Goal: Obtain resource: Download file/media

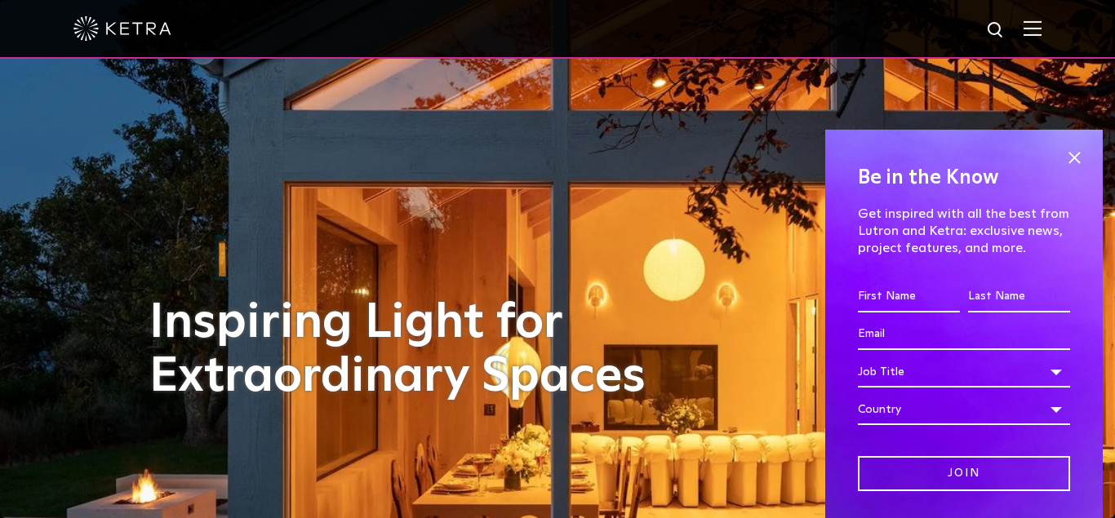
scroll to position [1333, 0]
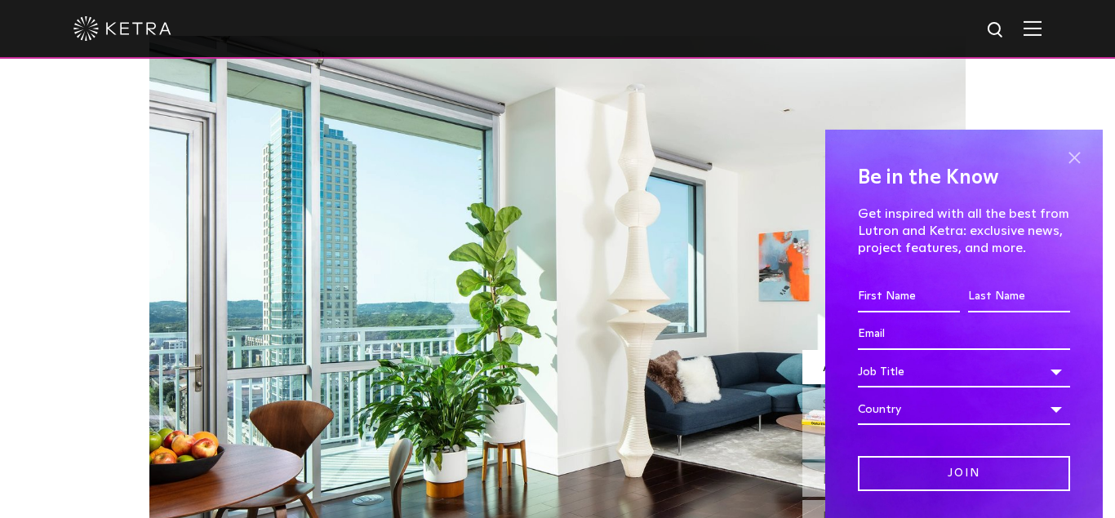
click at [1076, 158] on span at bounding box center [1074, 158] width 24 height 24
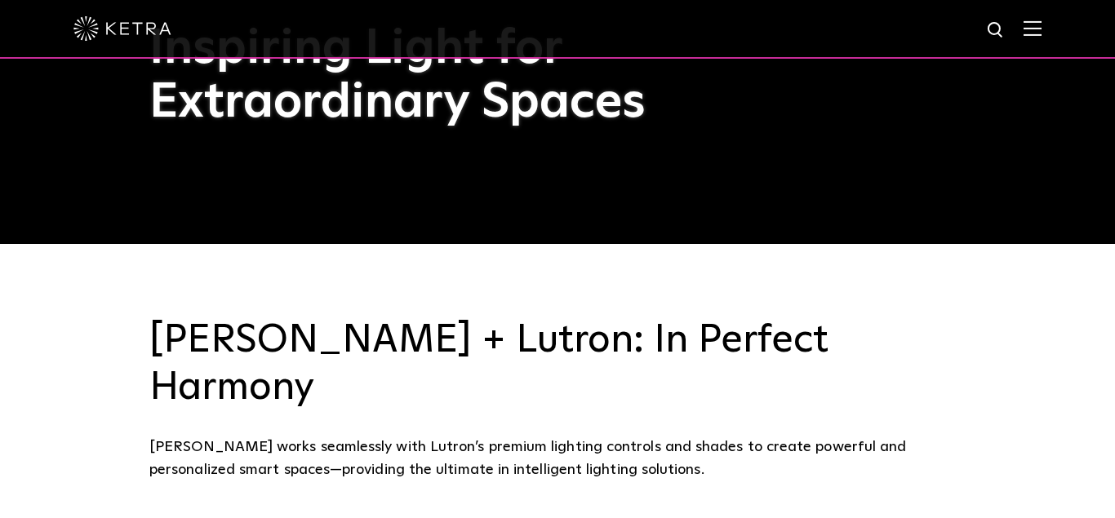
scroll to position [0, 0]
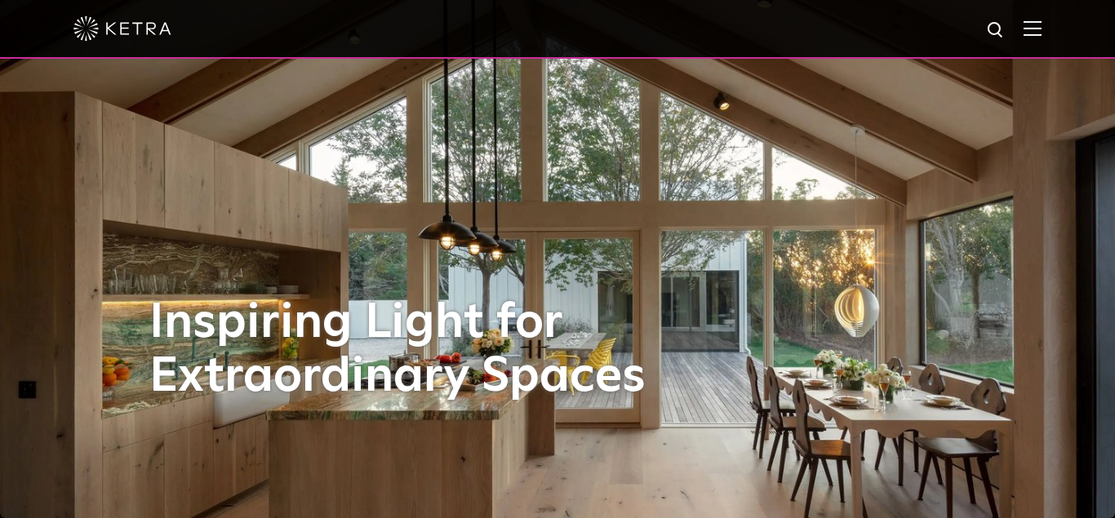
click at [1026, 24] on img at bounding box center [1033, 28] width 18 height 16
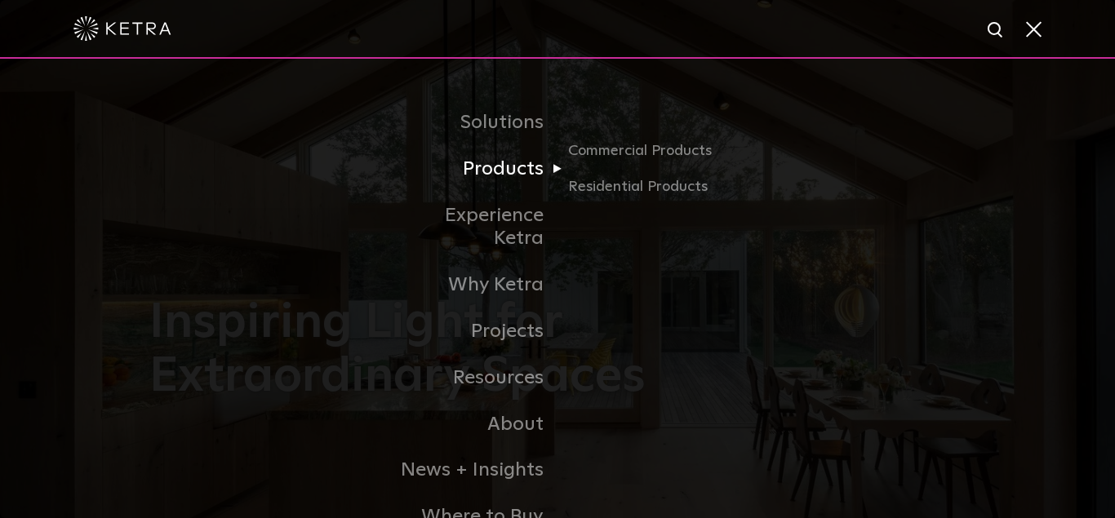
click at [510, 169] on link "Products" at bounding box center [473, 169] width 167 height 47
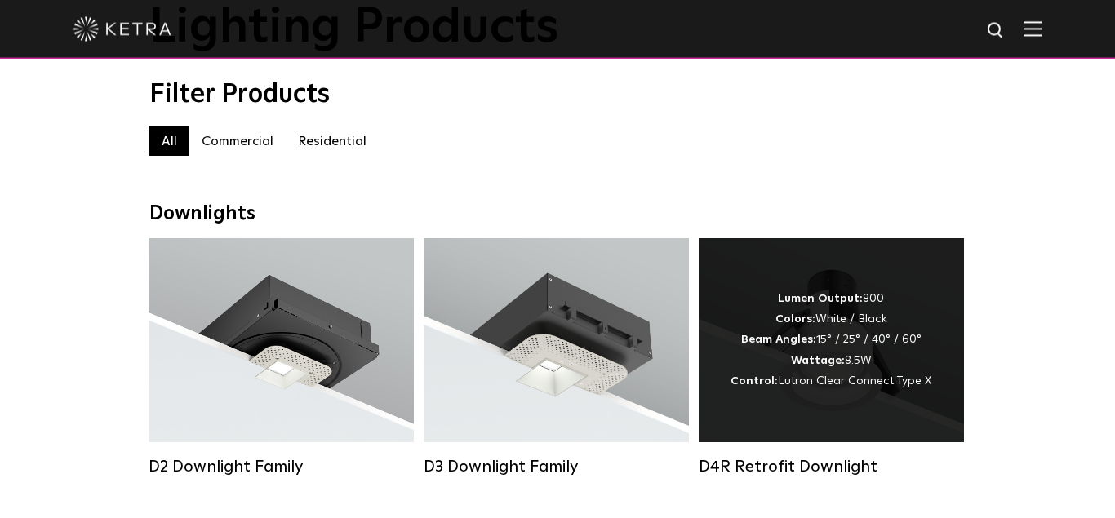
scroll to position [167, 0]
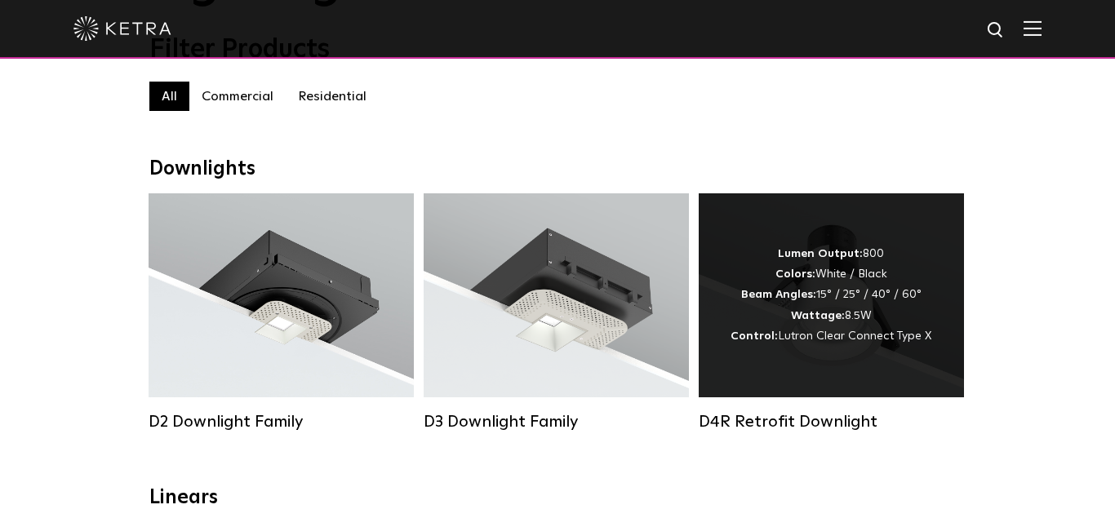
click at [870, 386] on div "Lumen Output: 800 Colors: White / Black Beam Angles: 15° / 25° / 40° / 60° Watt…" at bounding box center [831, 296] width 265 height 204
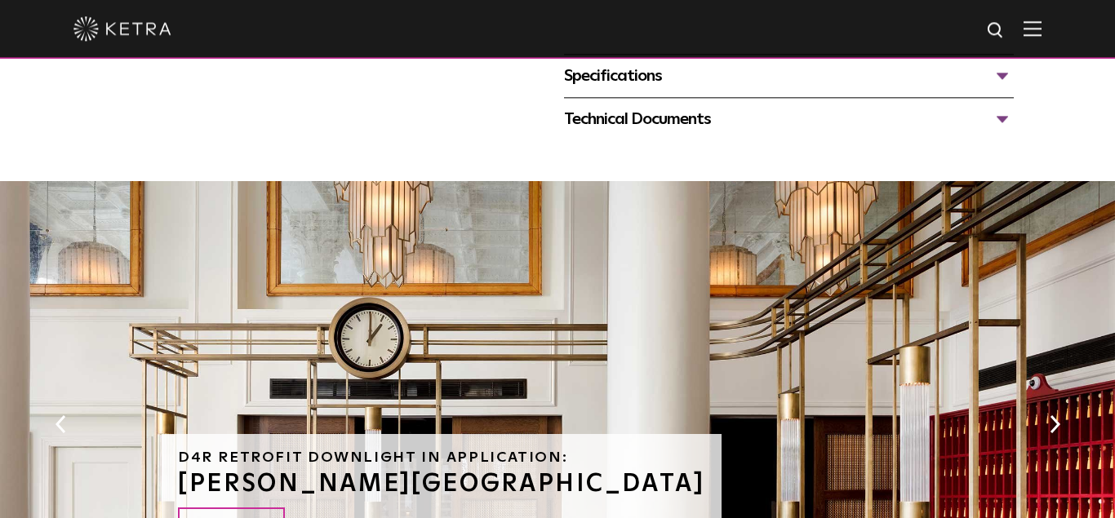
scroll to position [666, 0]
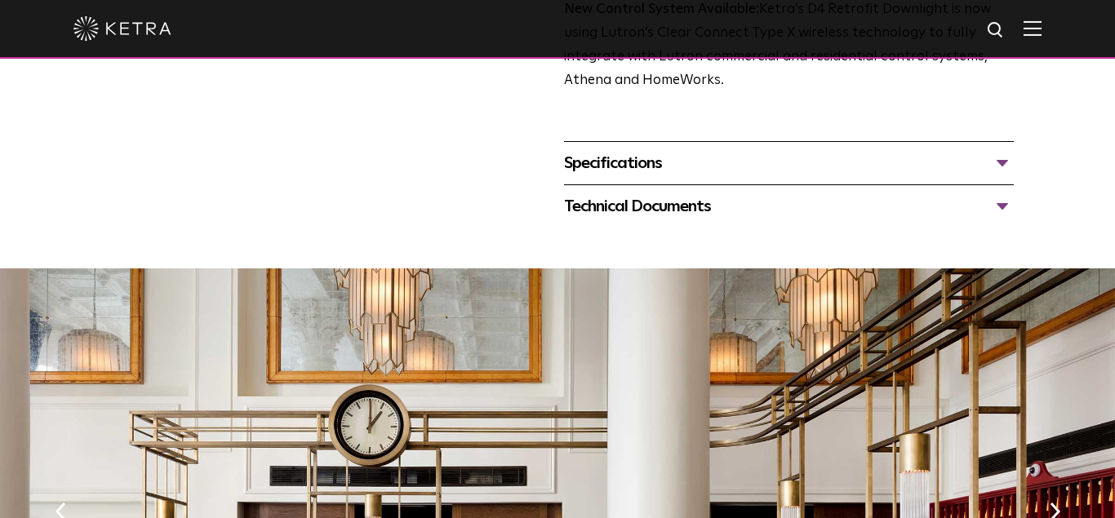
click at [614, 220] on div "Technical Documents" at bounding box center [789, 207] width 450 height 26
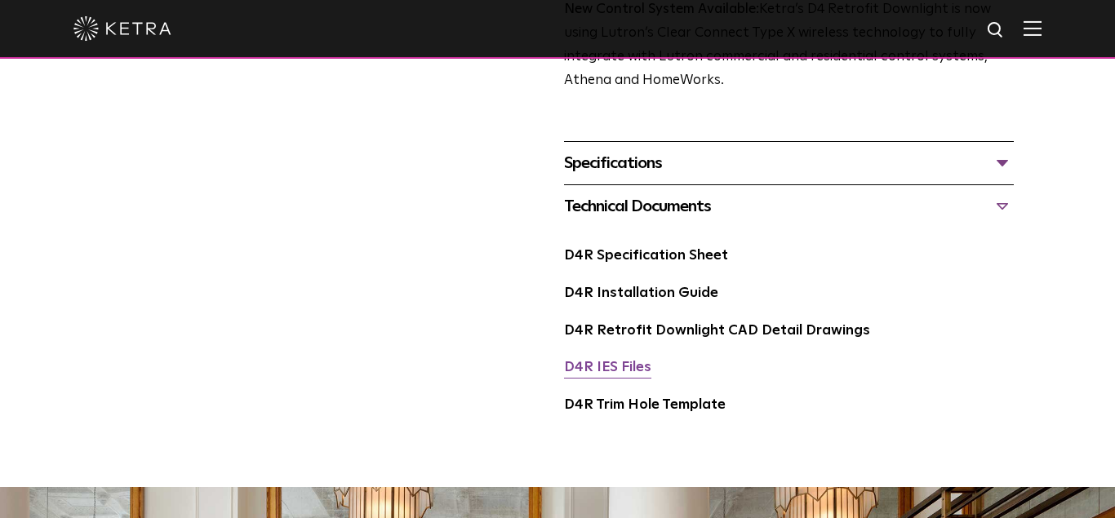
click at [603, 375] on link "D4R IES Files" at bounding box center [607, 368] width 87 height 14
